Goal: Complete application form

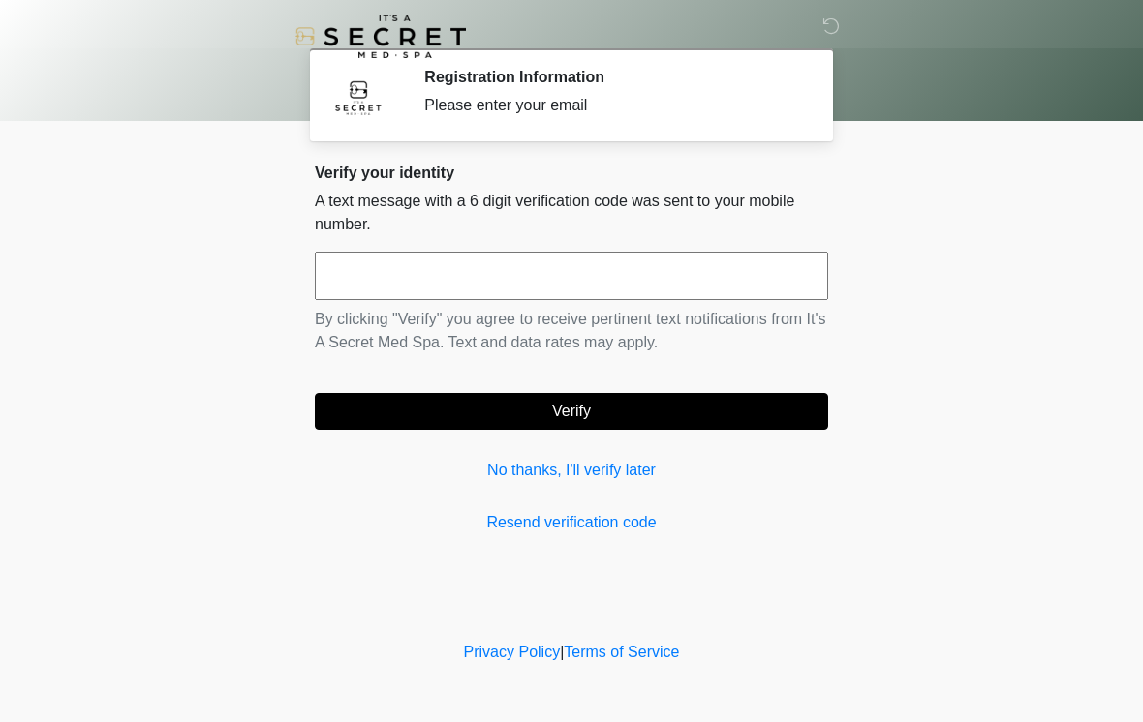
click at [581, 267] on input "text" at bounding box center [571, 276] width 513 height 48
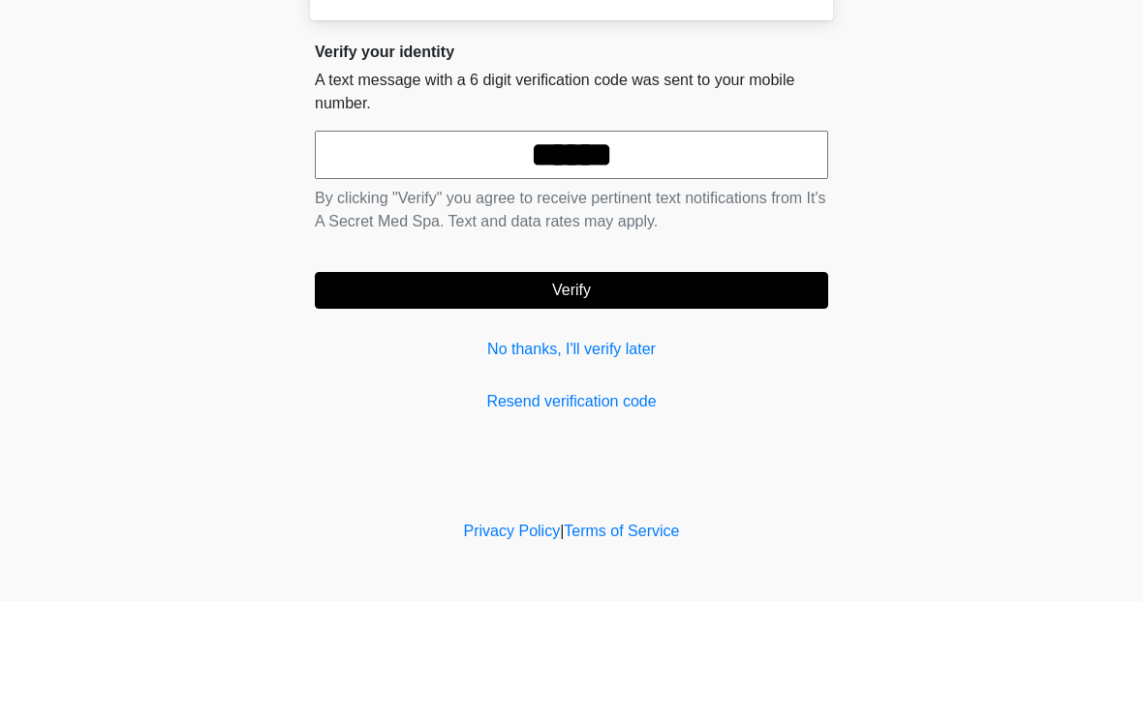
type input "******"
click at [640, 393] on button "Verify" at bounding box center [571, 411] width 513 height 37
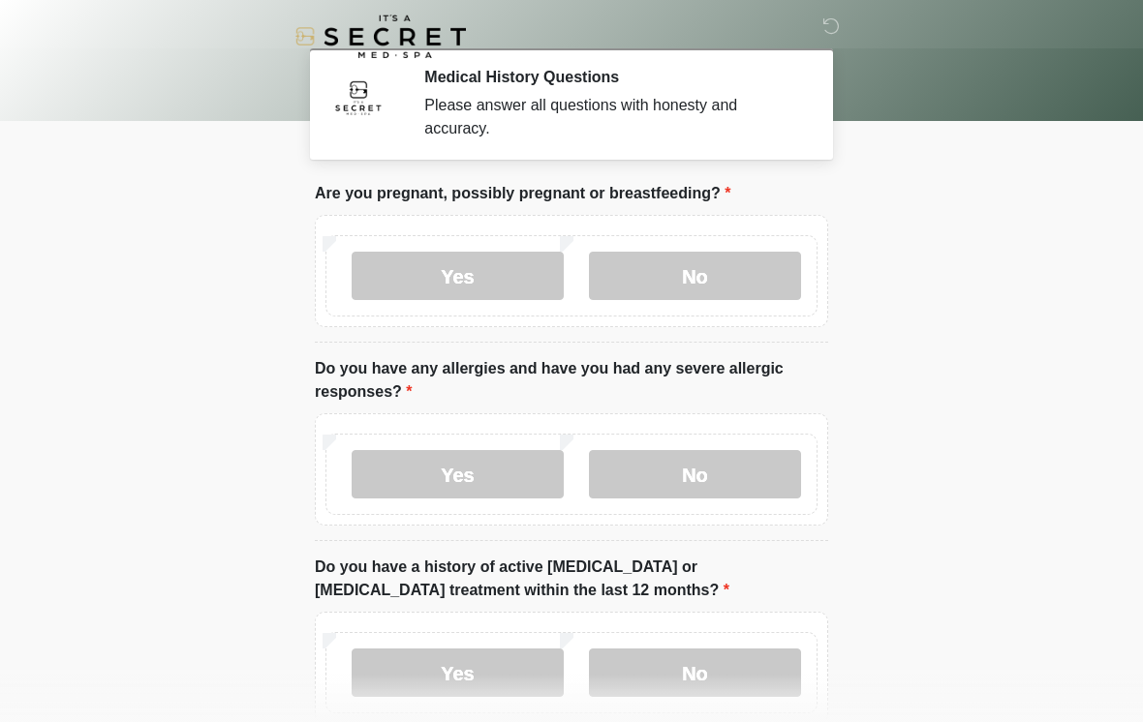
click at [731, 275] on label "No" at bounding box center [695, 276] width 212 height 48
click at [706, 490] on label "No" at bounding box center [695, 474] width 212 height 48
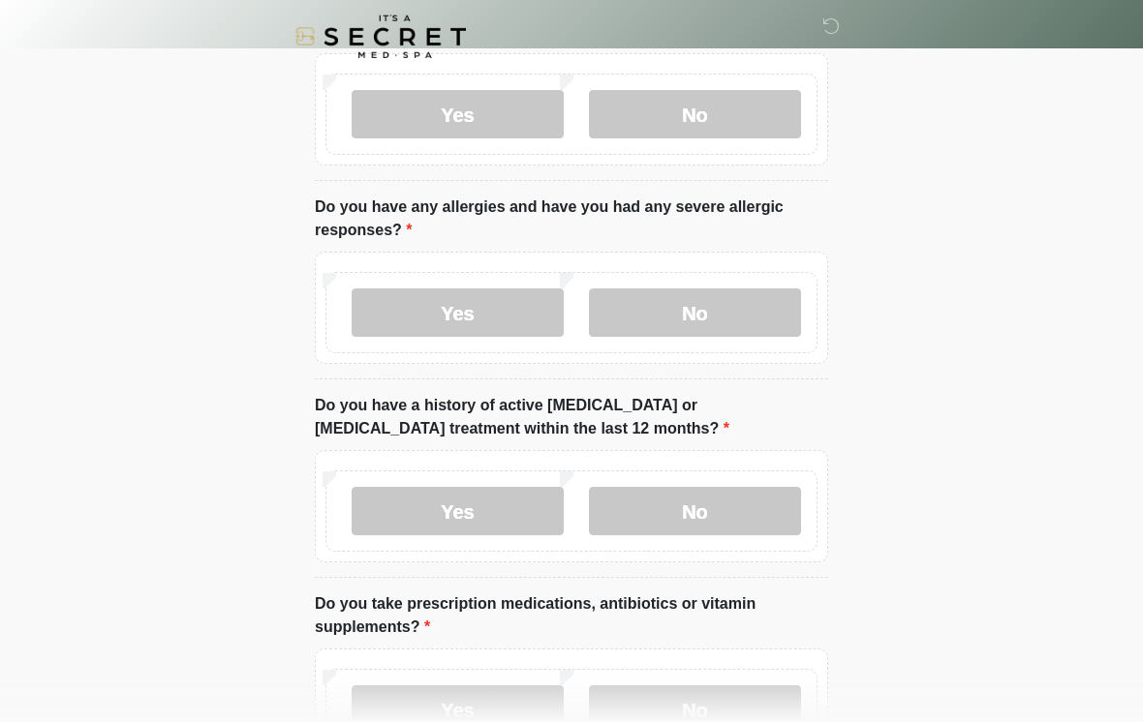
scroll to position [204, 0]
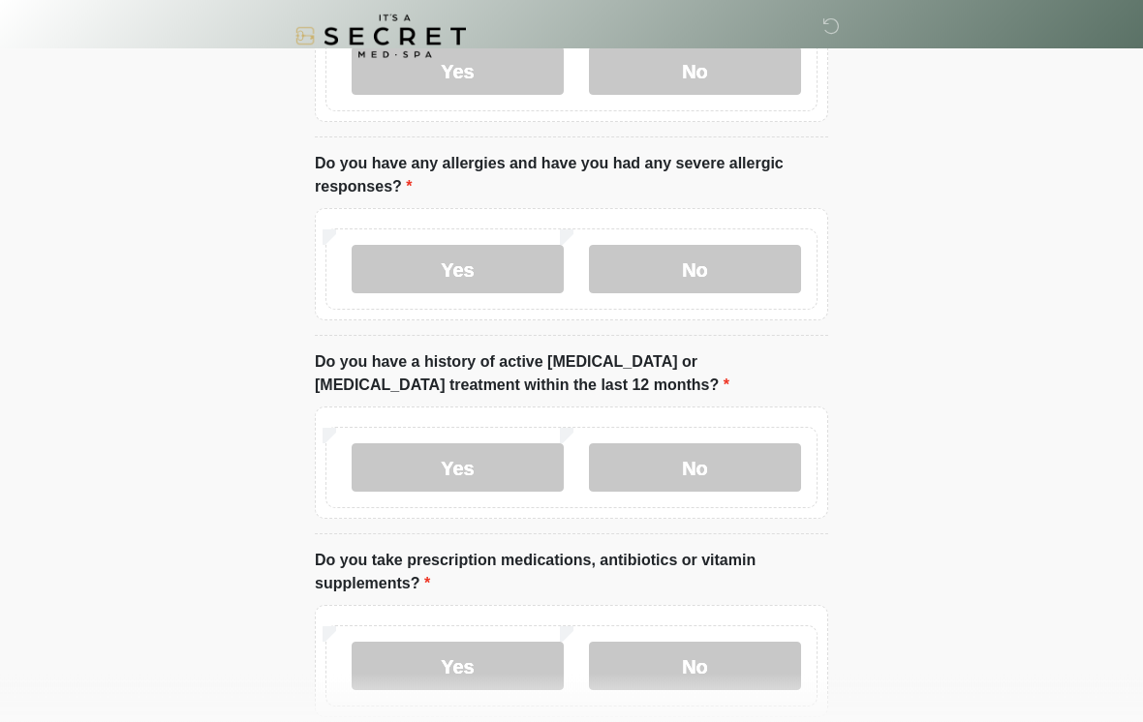
click at [741, 473] on label "No" at bounding box center [695, 468] width 212 height 48
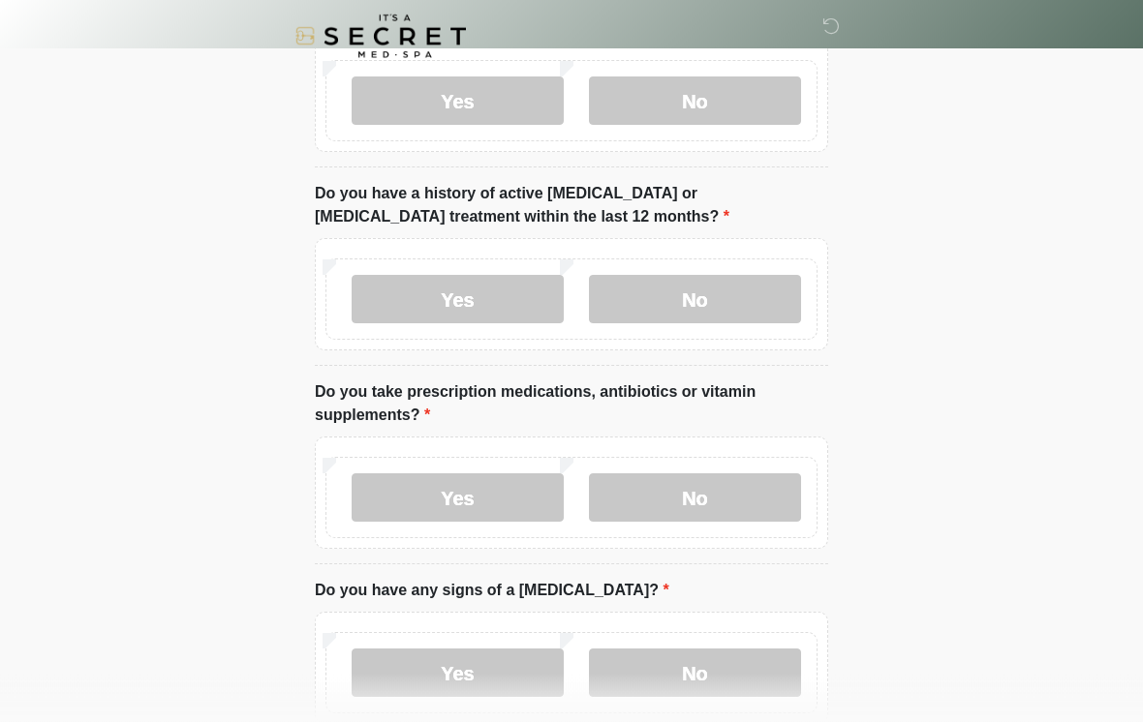
scroll to position [400, 0]
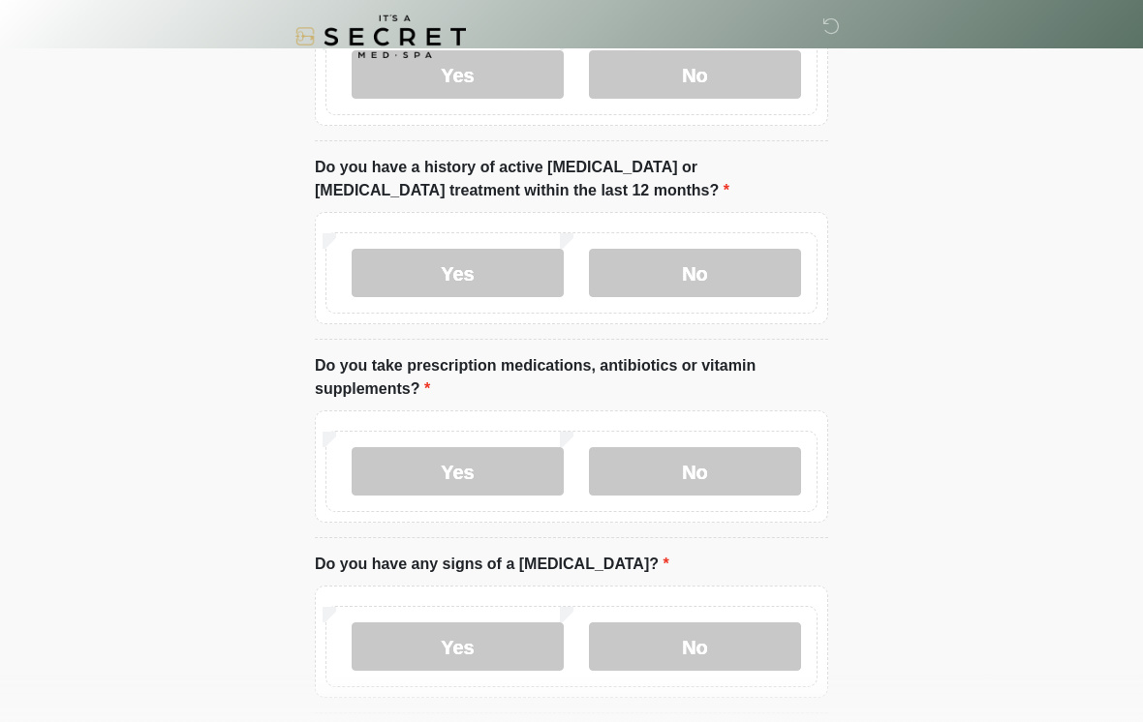
click at [505, 470] on label "Yes" at bounding box center [458, 471] width 212 height 48
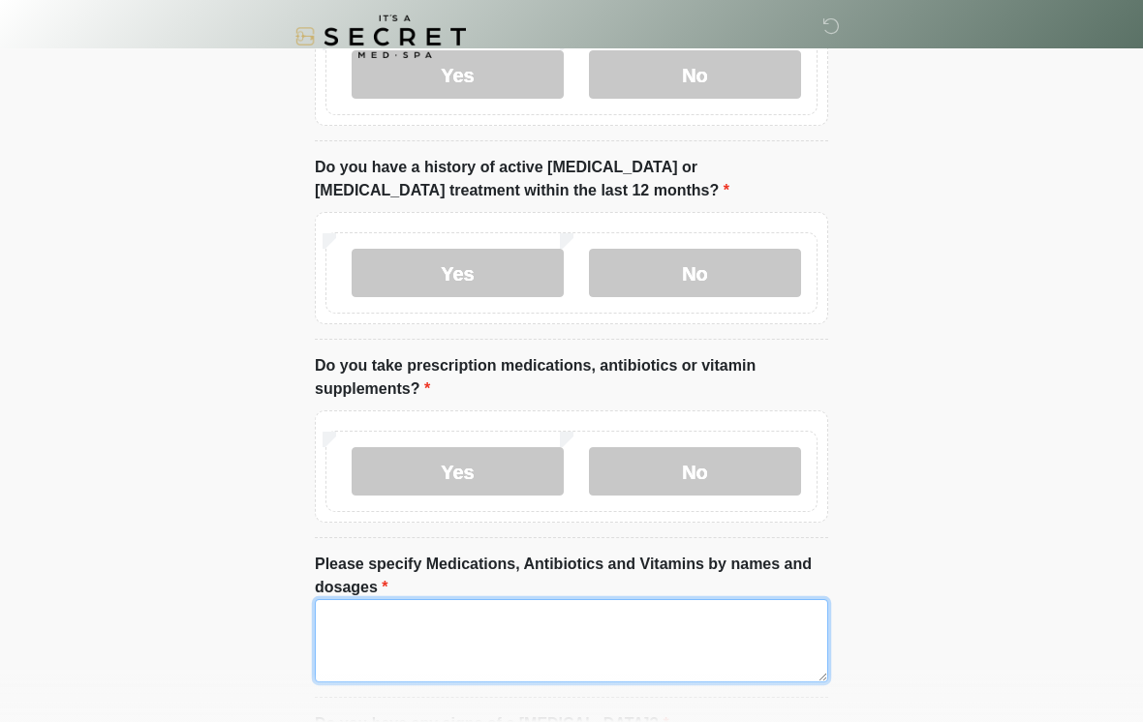
click at [488, 653] on textarea "Please specify Medications, Antibiotics and Vitamins by names and dosages" at bounding box center [571, 640] width 513 height 83
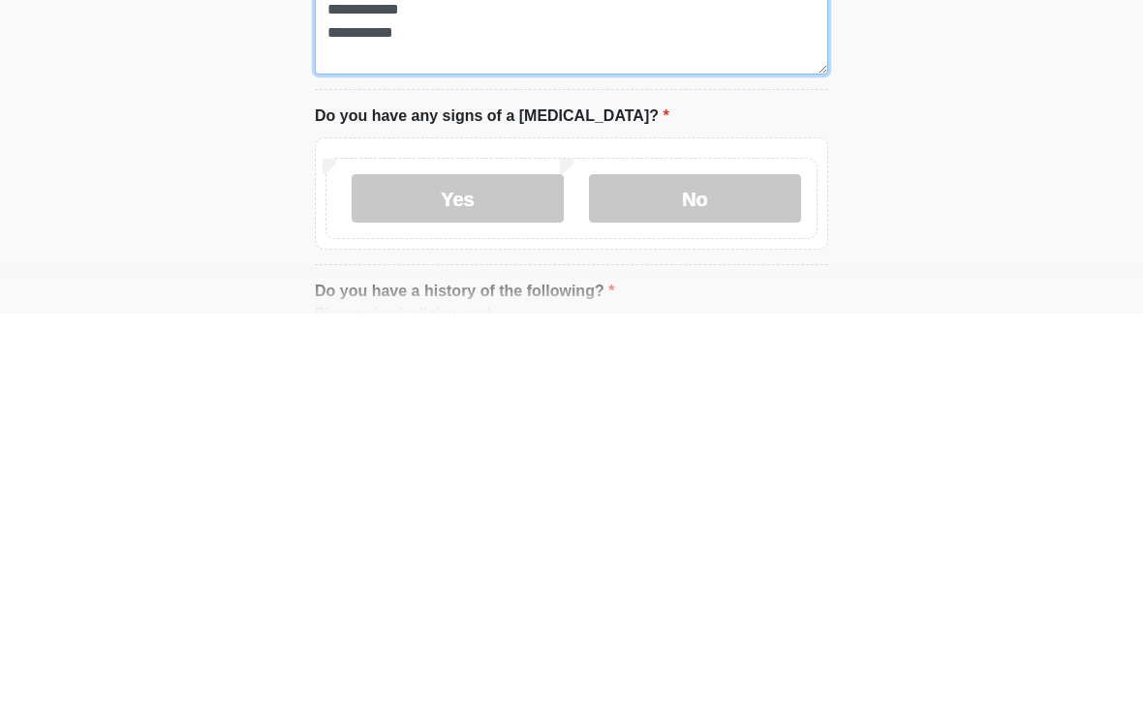
scroll to position [608, 0]
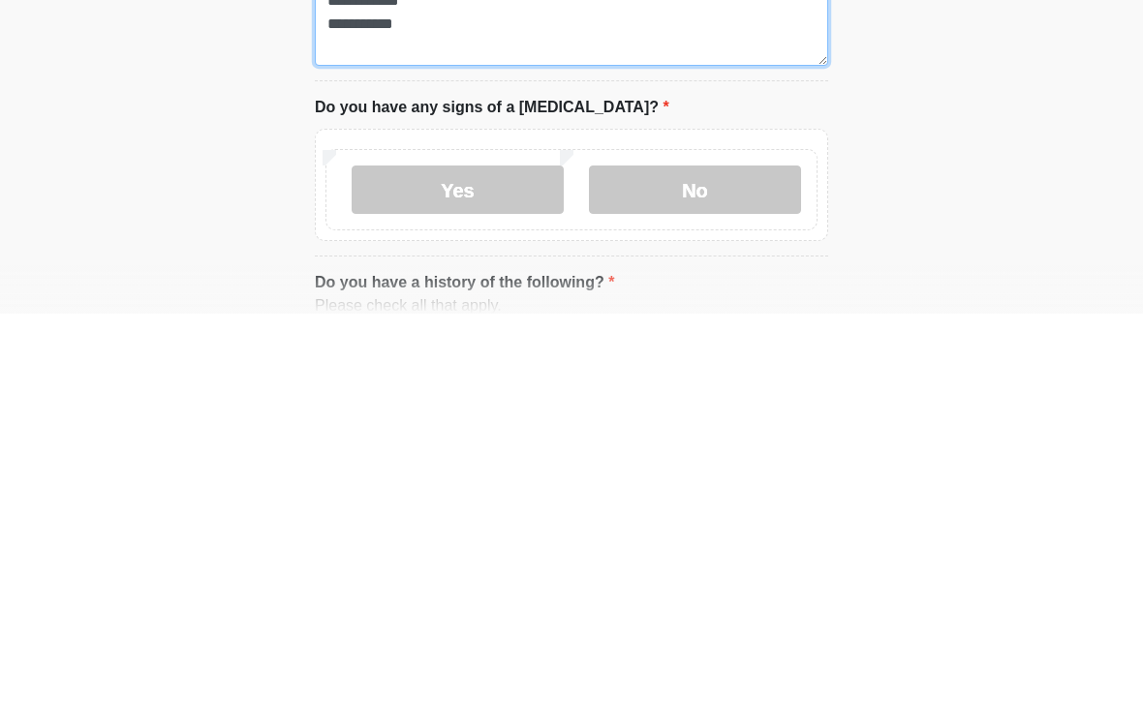
type textarea "**********"
click at [721, 574] on label "No" at bounding box center [695, 598] width 212 height 48
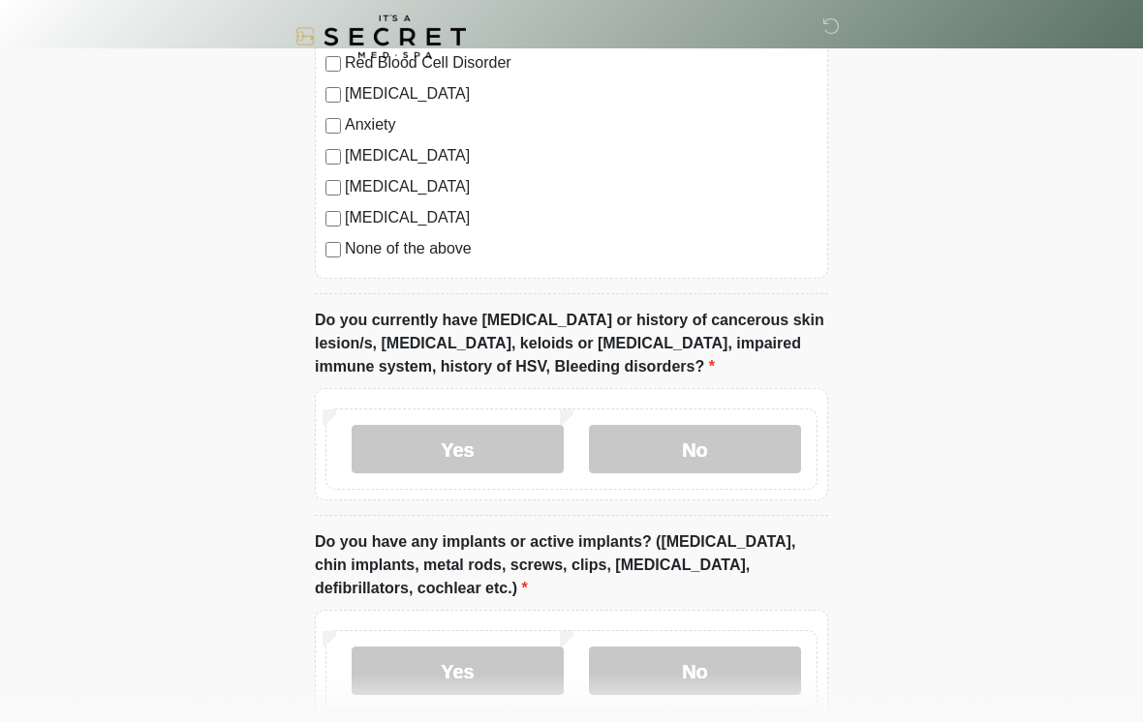
scroll to position [1459, 0]
click at [717, 459] on label "No" at bounding box center [695, 448] width 212 height 48
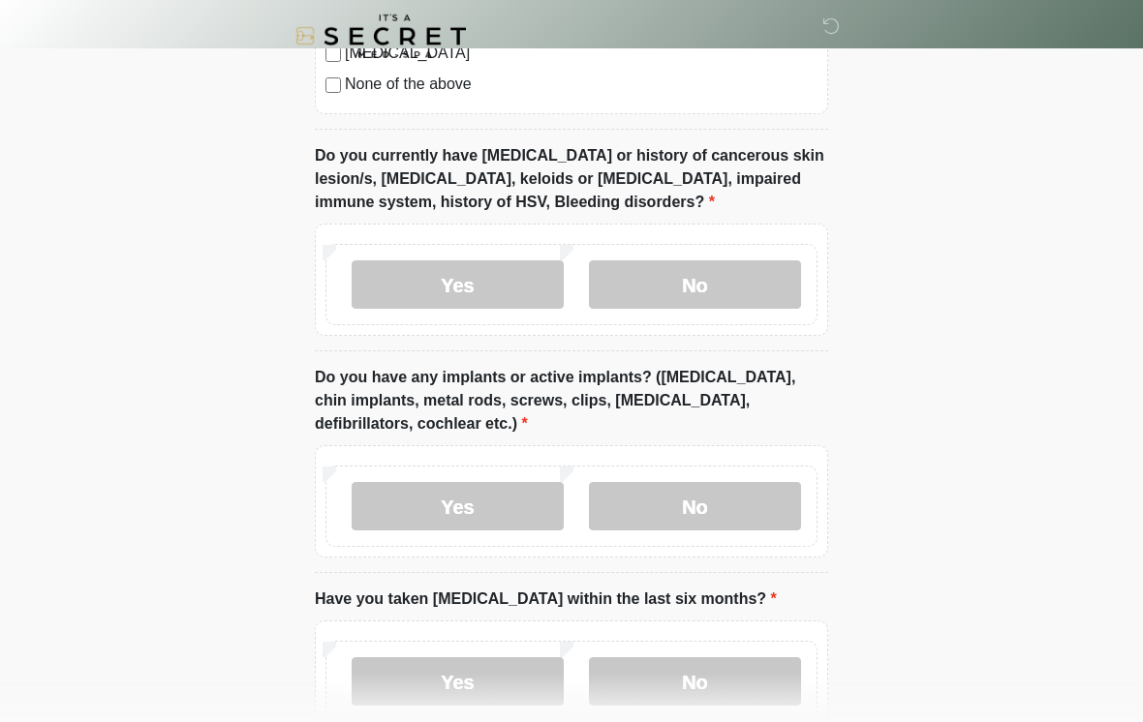
scroll to position [1624, 0]
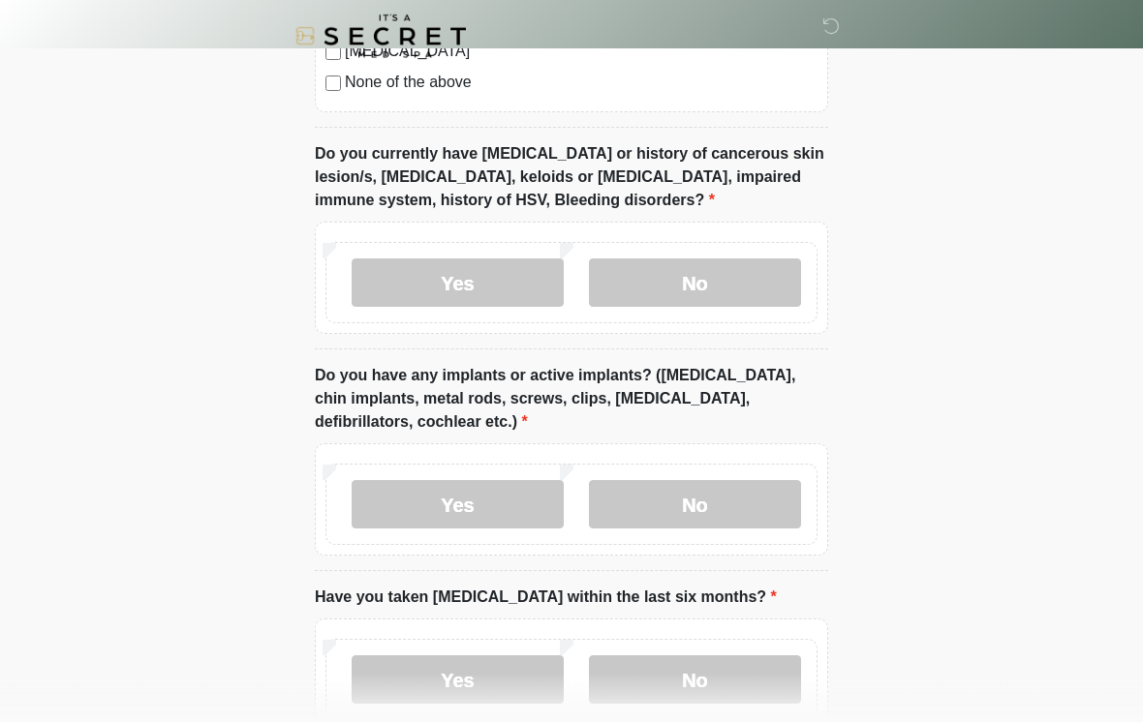
click at [713, 499] on label "No" at bounding box center [695, 505] width 212 height 48
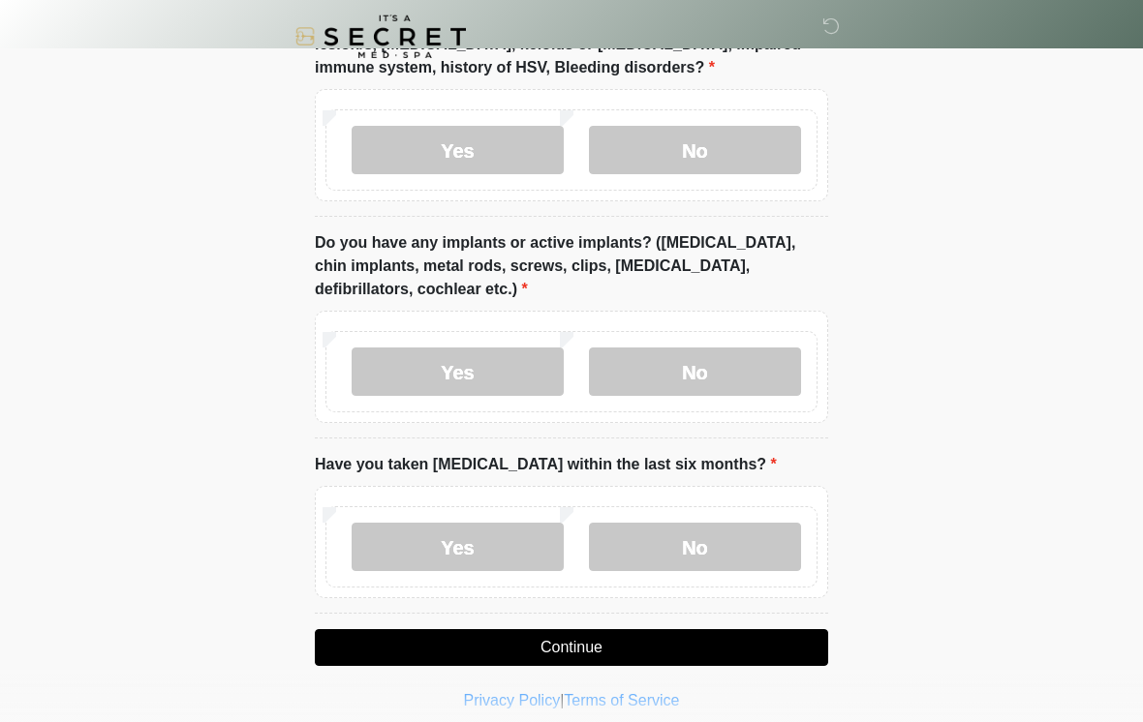
scroll to position [1771, 0]
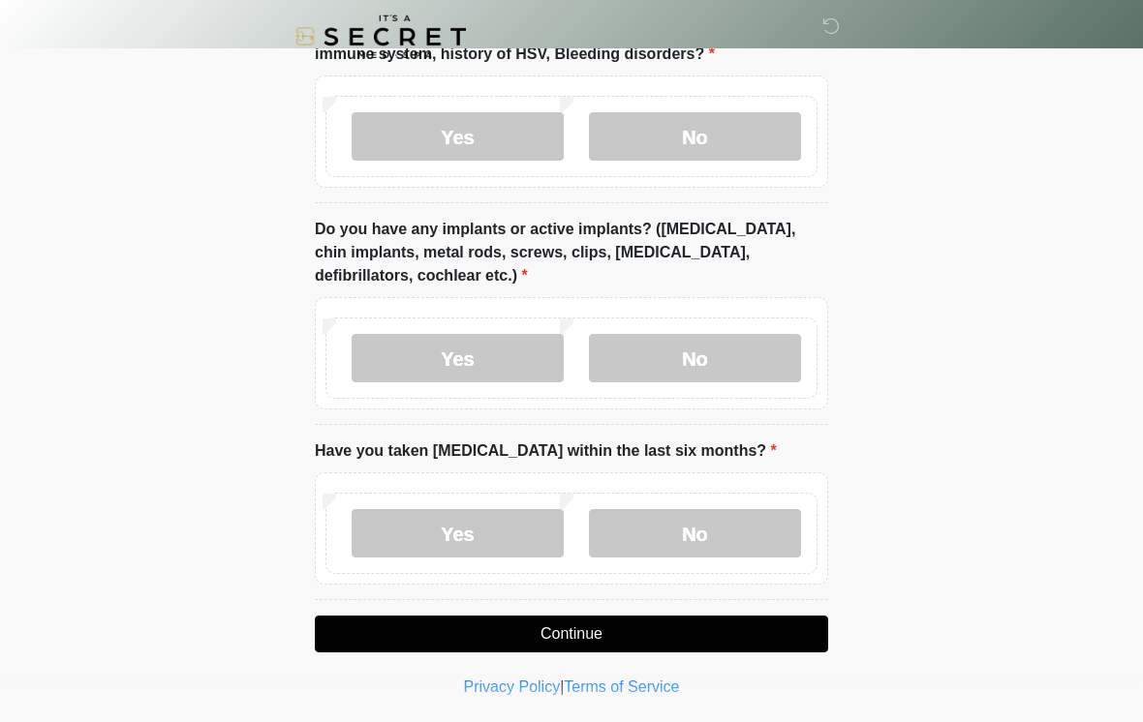
click at [732, 525] on label "No" at bounding box center [695, 533] width 212 height 48
click at [695, 637] on button "Continue" at bounding box center [571, 634] width 513 height 37
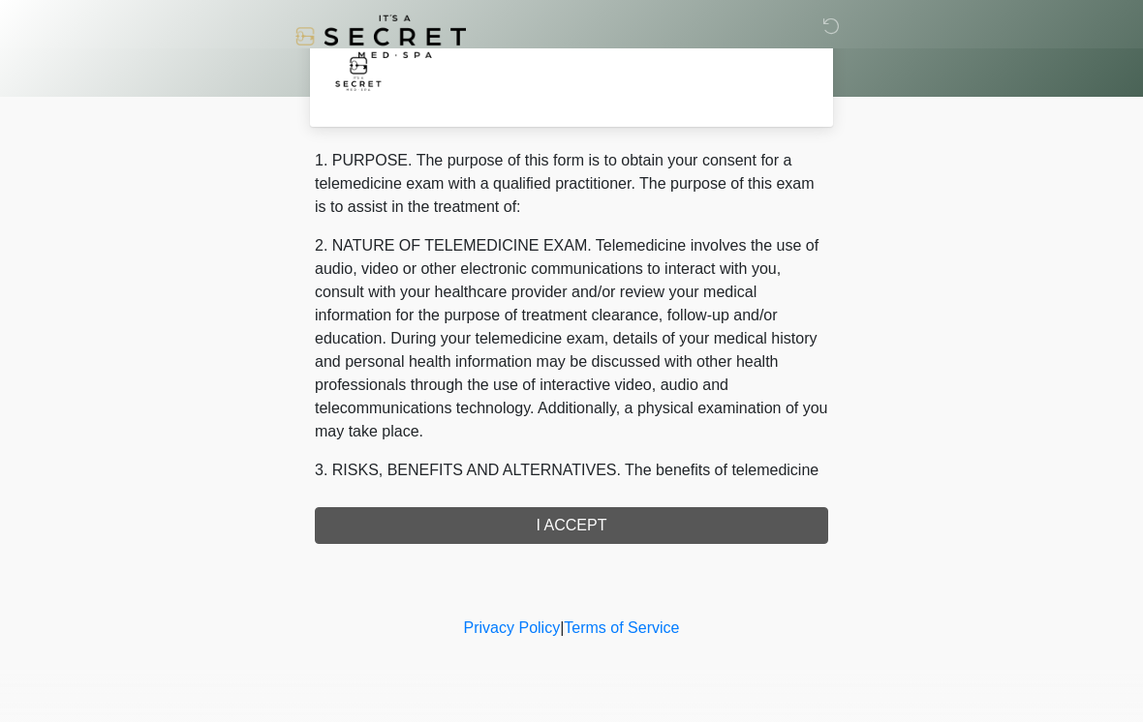
scroll to position [0, 0]
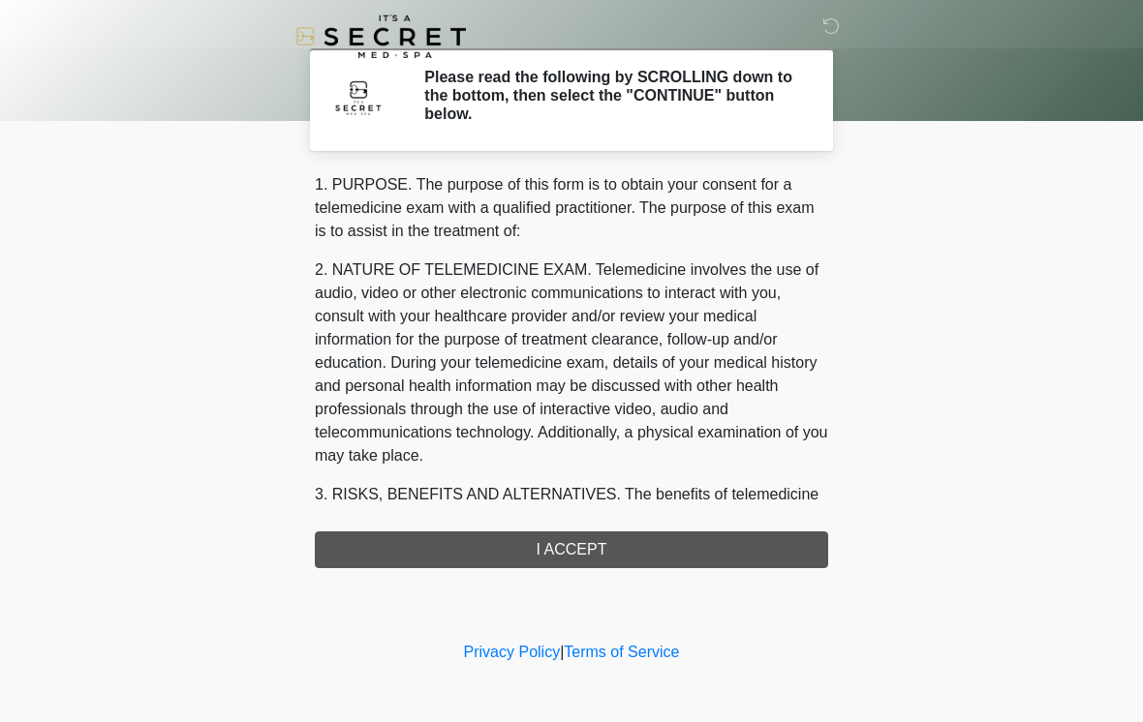
click at [649, 556] on div "1. PURPOSE. The purpose of this form is to obtain your consent for a telemedici…" at bounding box center [571, 370] width 513 height 395
click at [597, 553] on div "1. PURPOSE. The purpose of this form is to obtain your consent for a telemedici…" at bounding box center [571, 370] width 513 height 395
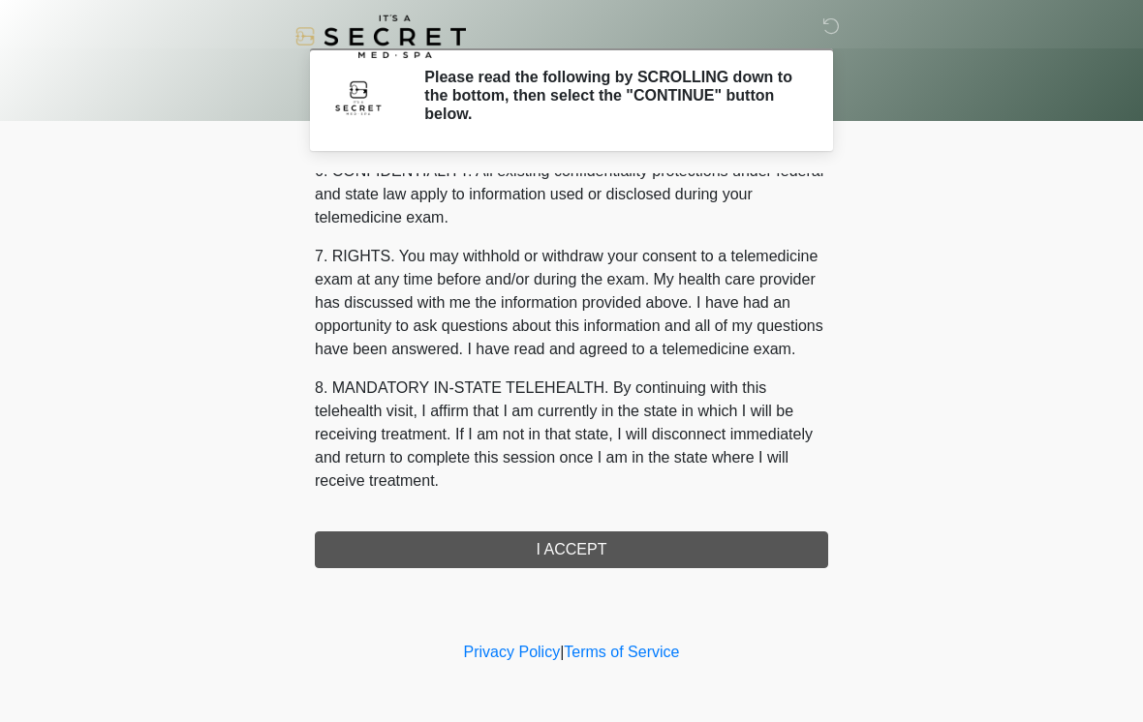
click at [606, 561] on button "I ACCEPT" at bounding box center [571, 550] width 513 height 37
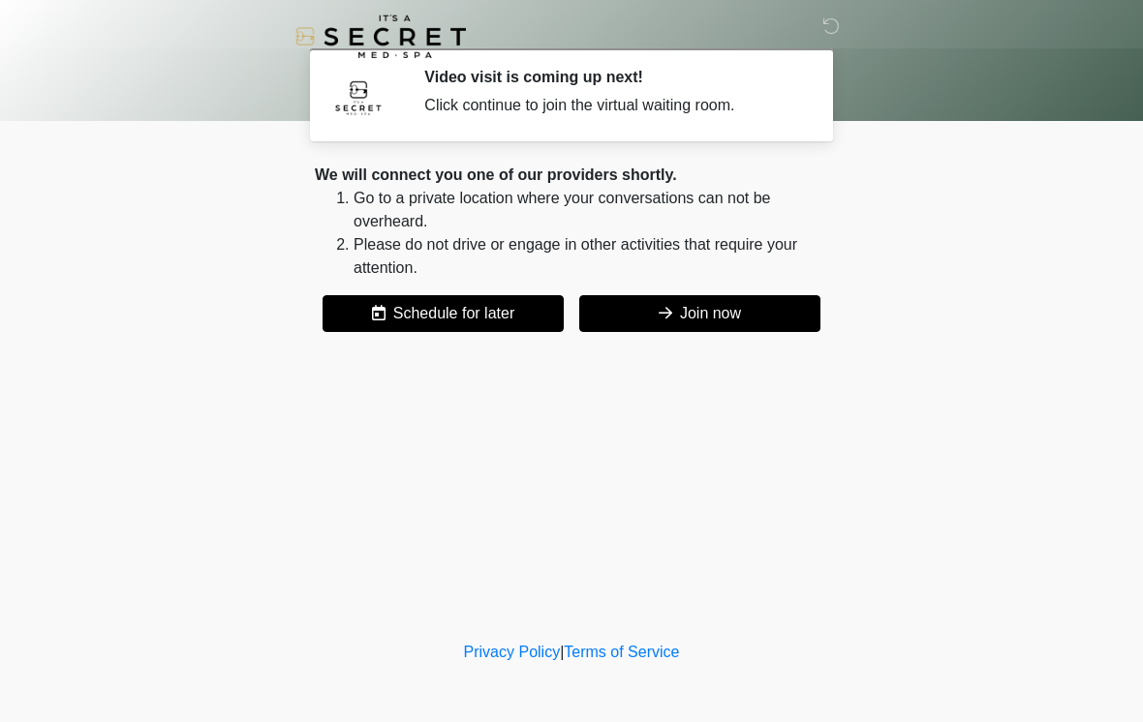
click at [740, 323] on button "Join now" at bounding box center [699, 313] width 241 height 37
